Goal: Information Seeking & Learning: Check status

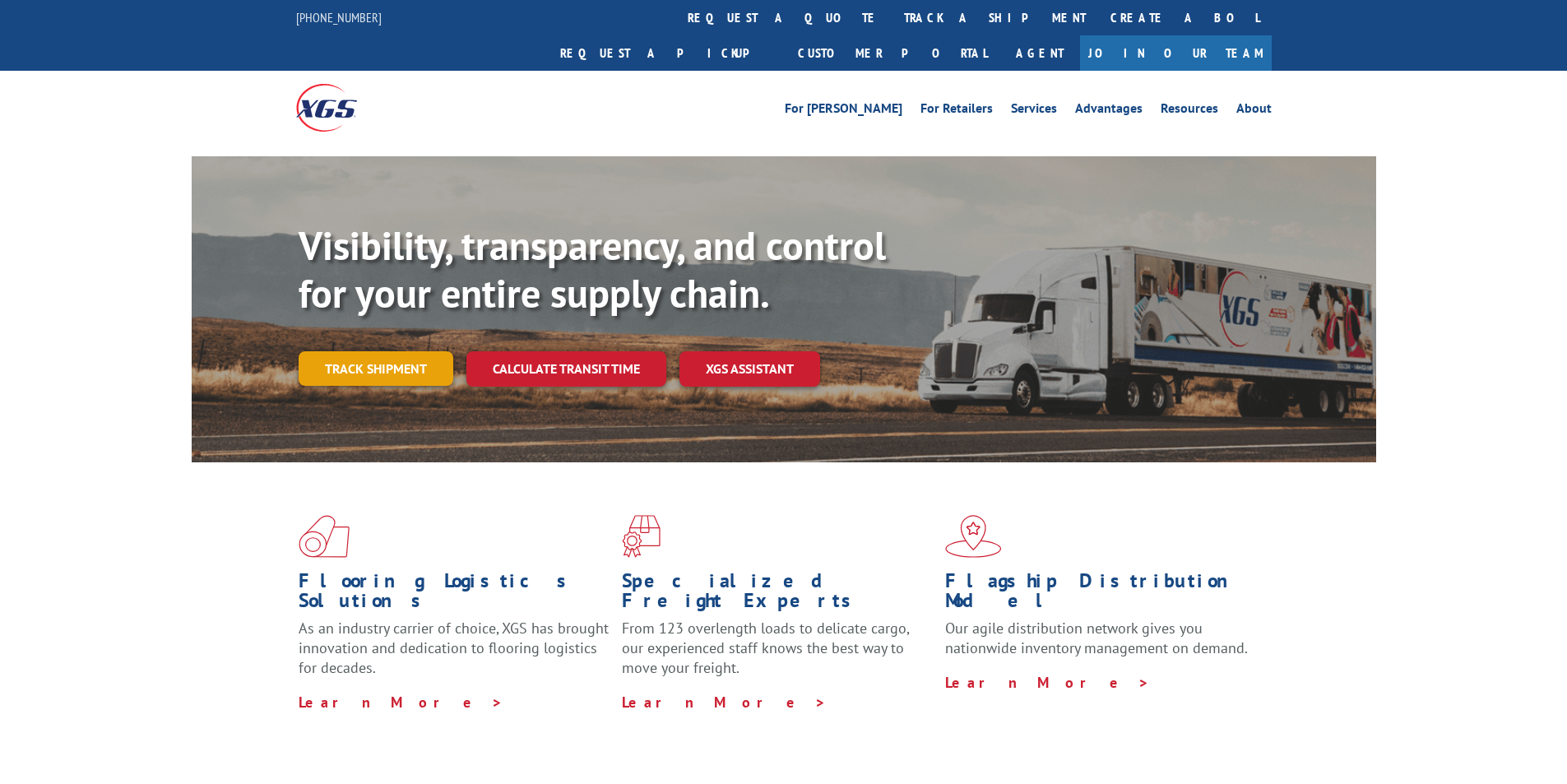
click at [426, 351] on link "Track shipment" at bounding box center [375, 368] width 154 height 34
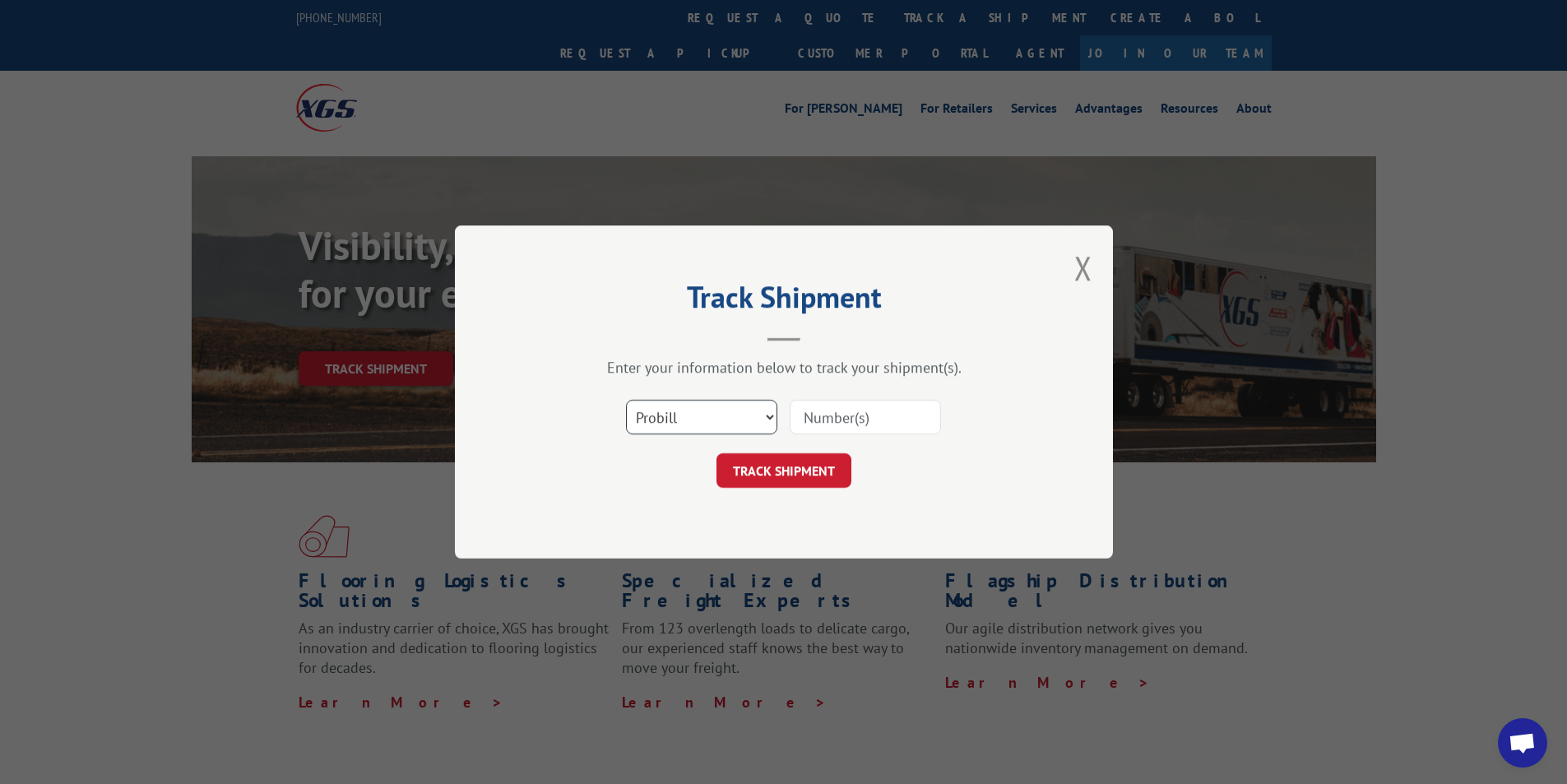
drag, startPoint x: 739, startPoint y: 413, endPoint x: 740, endPoint y: 434, distance: 21.0
click at [739, 413] on select "Select category... Probill BOL PO" at bounding box center [701, 416] width 152 height 34
select select "bol"
click at [626, 399] on select "Select category... Probill BOL PO" at bounding box center [701, 416] width 152 height 34
click at [828, 430] on input at bounding box center [865, 416] width 152 height 34
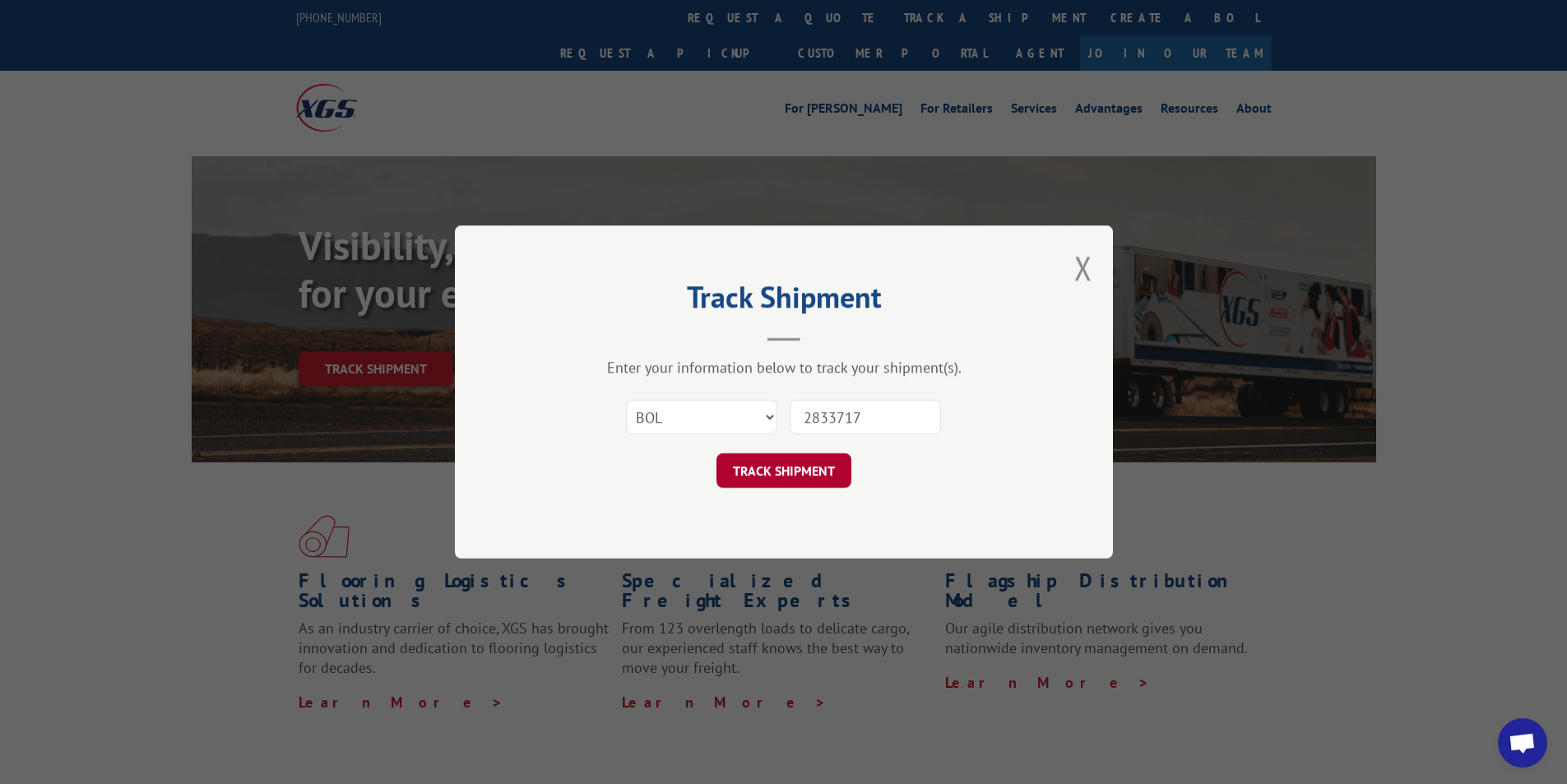
type input "2833717"
click at [791, 474] on button "TRACK SHIPMENT" at bounding box center [784, 470] width 135 height 34
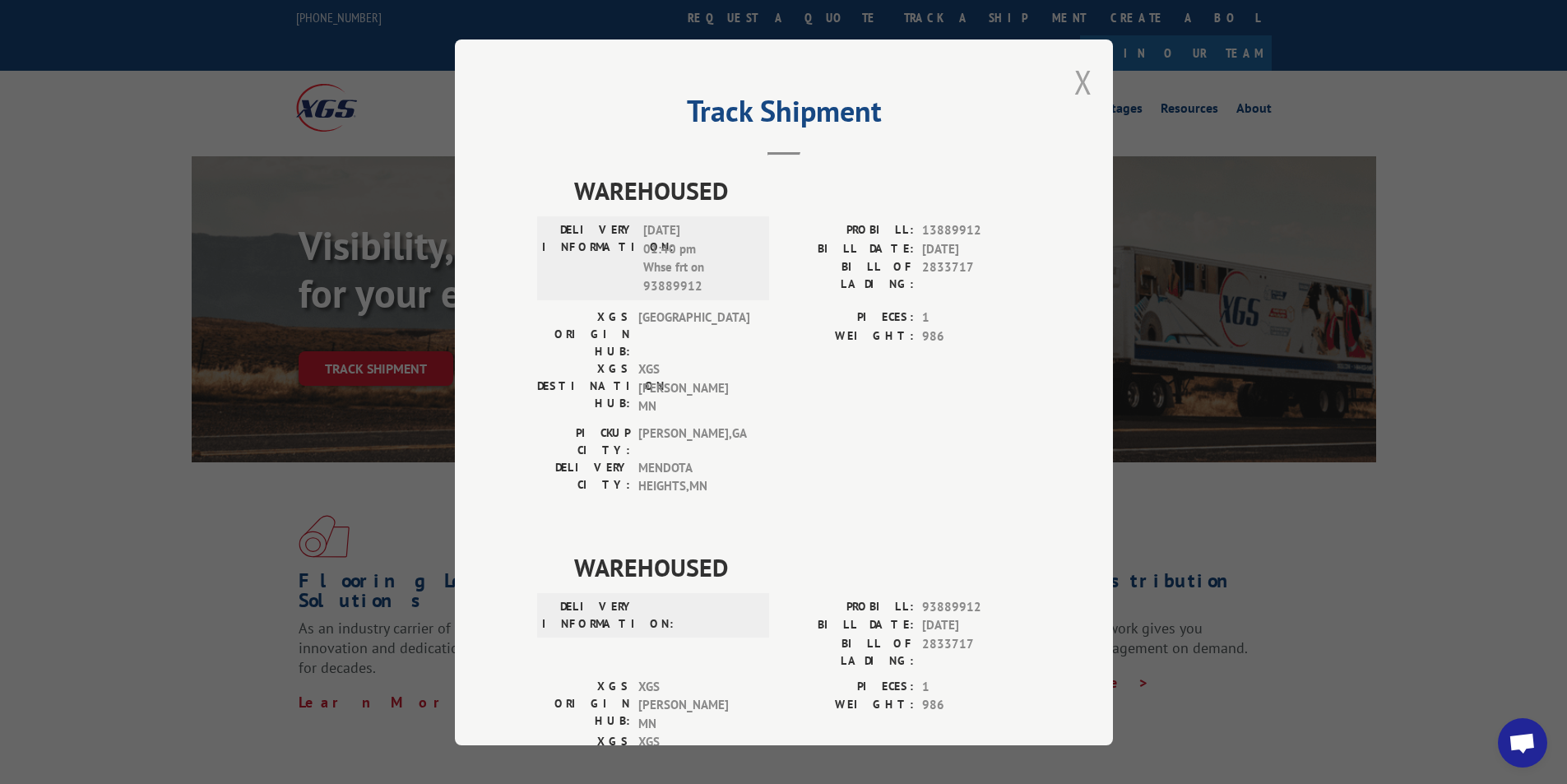
click at [1074, 81] on button "Close modal" at bounding box center [1083, 81] width 18 height 44
